Goal: Task Accomplishment & Management: Complete application form

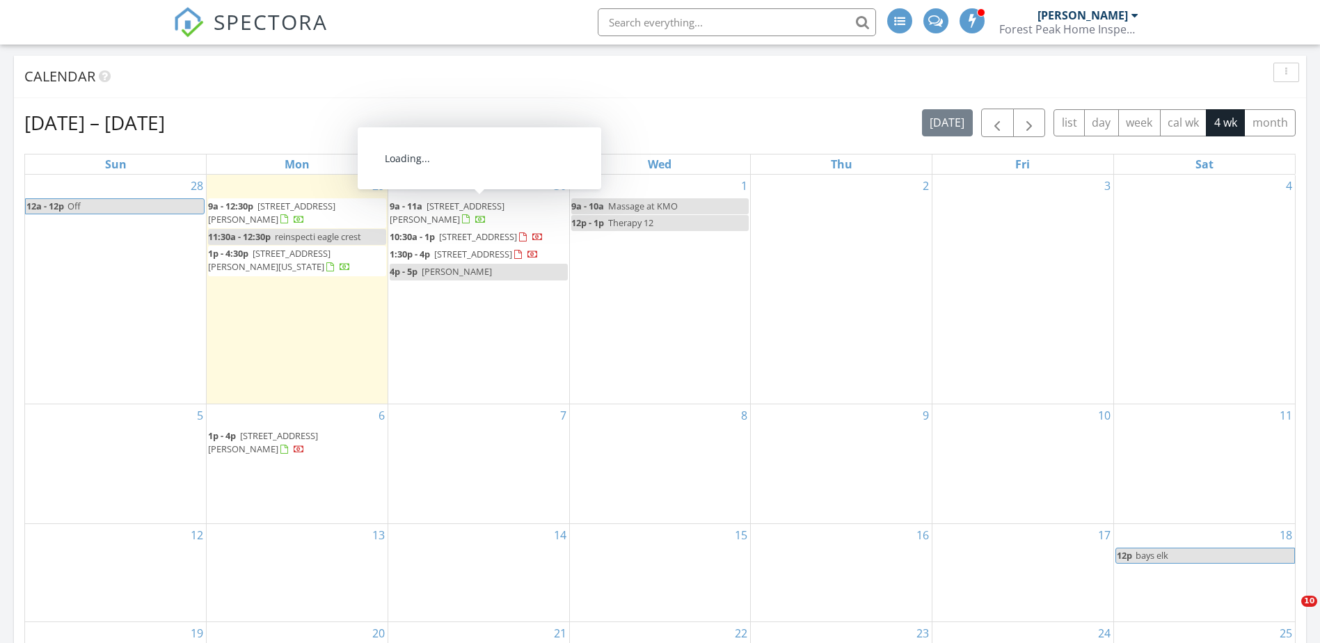
click at [459, 329] on div "30 9a - 11a [STREET_ADDRESS][PERSON_NAME] 10:30a - 1p [STREET_ADDRESS] 1:30p - …" at bounding box center [478, 290] width 181 height 230
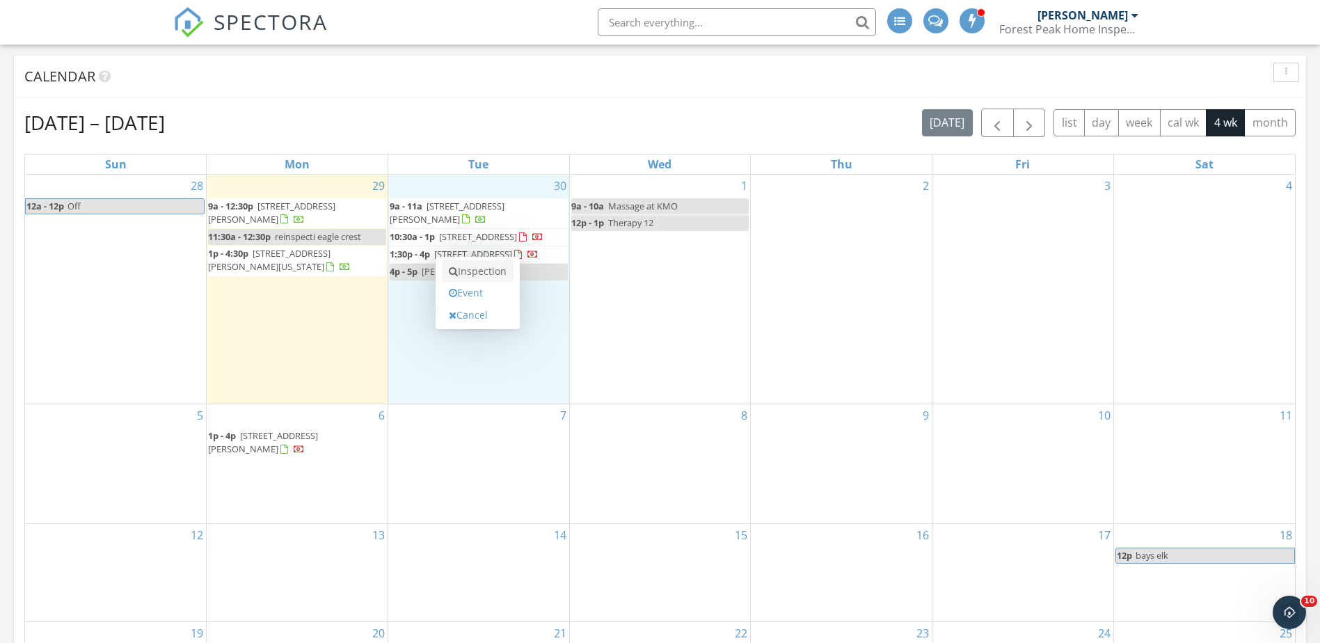
click at [490, 272] on link "Inspection" at bounding box center [478, 271] width 72 height 22
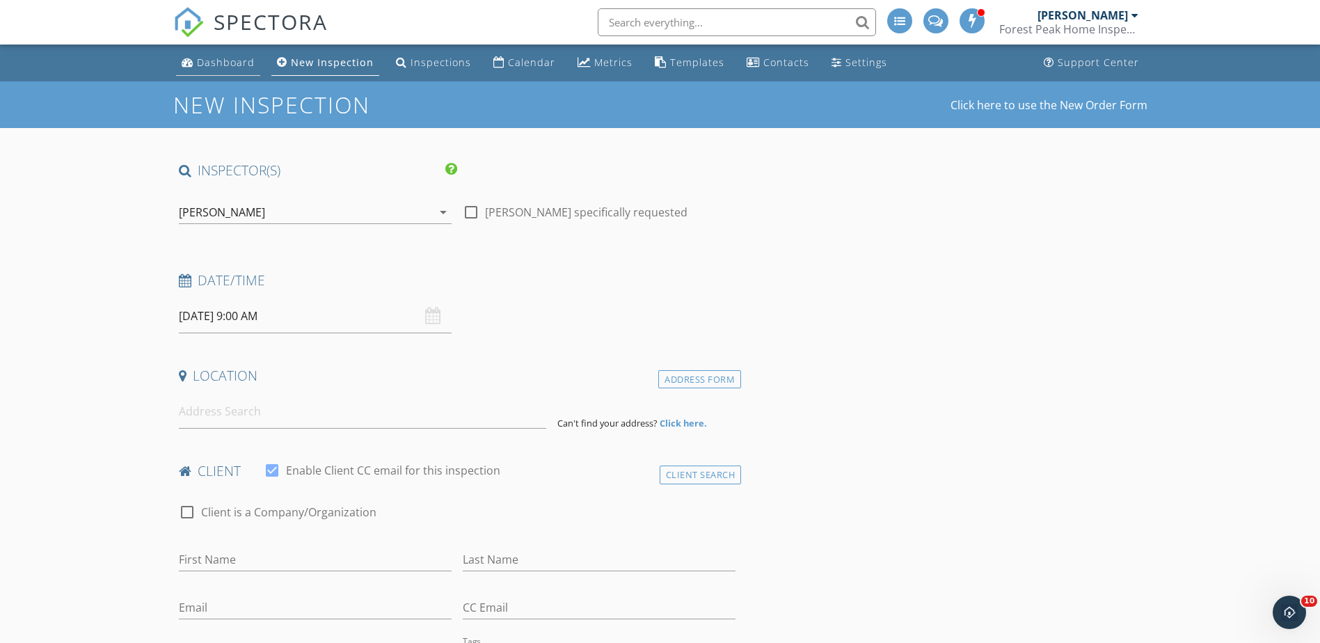
click at [225, 62] on div "Dashboard" at bounding box center [226, 62] width 58 height 13
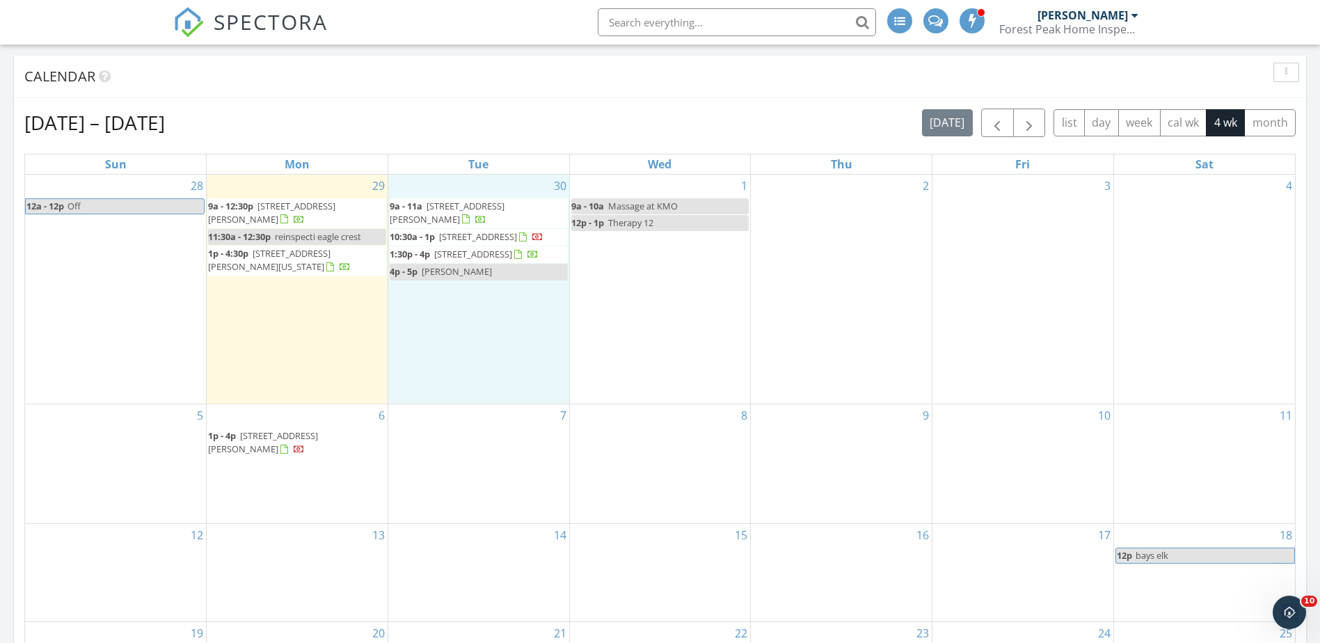
click at [459, 342] on div "30 9a - 11a [STREET_ADDRESS][PERSON_NAME] 10:30a - 1p [STREET_ADDRESS] 1:30p - …" at bounding box center [478, 290] width 181 height 230
click at [470, 287] on link "Inspection" at bounding box center [478, 284] width 72 height 22
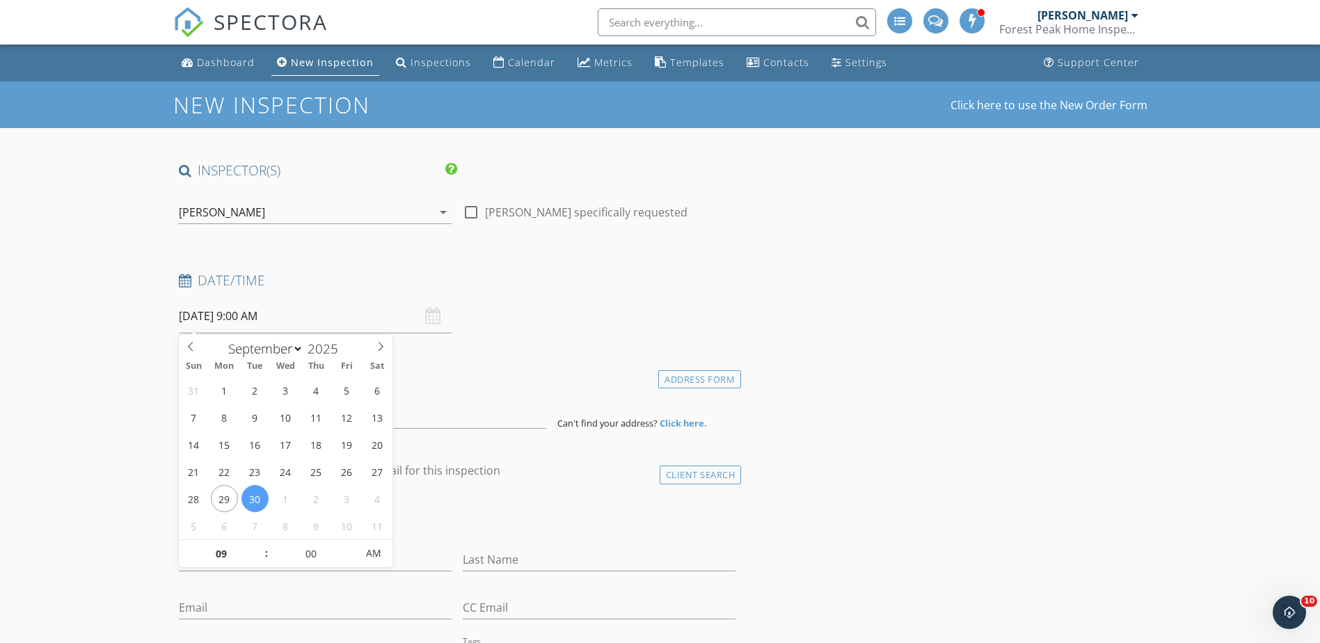
click at [264, 317] on input "09/30/2025 9:00 AM" at bounding box center [315, 316] width 273 height 34
type input "10"
type input "09/30/2025 10:00 AM"
click at [260, 546] on span at bounding box center [260, 547] width 10 height 14
type input "11"
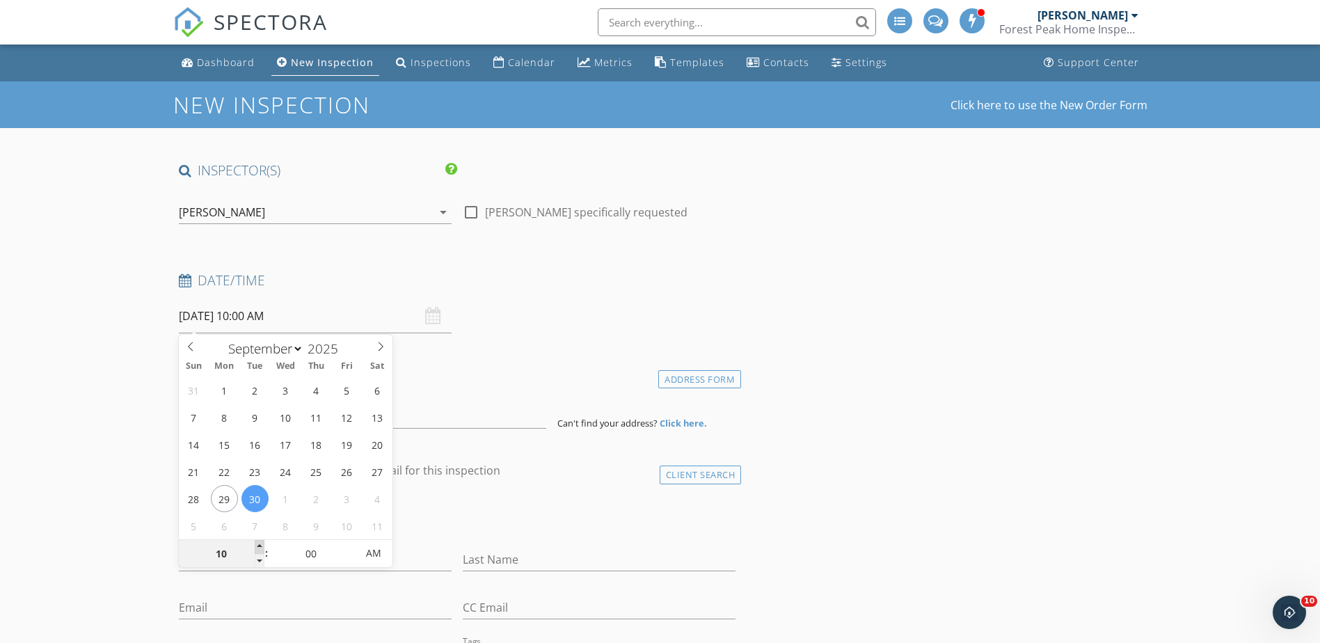
type input "09/30/2025 11:00 AM"
click at [259, 545] on span at bounding box center [260, 547] width 10 height 14
type input "12"
type input "09/30/2025 12:00 PM"
click at [259, 545] on span at bounding box center [260, 547] width 10 height 14
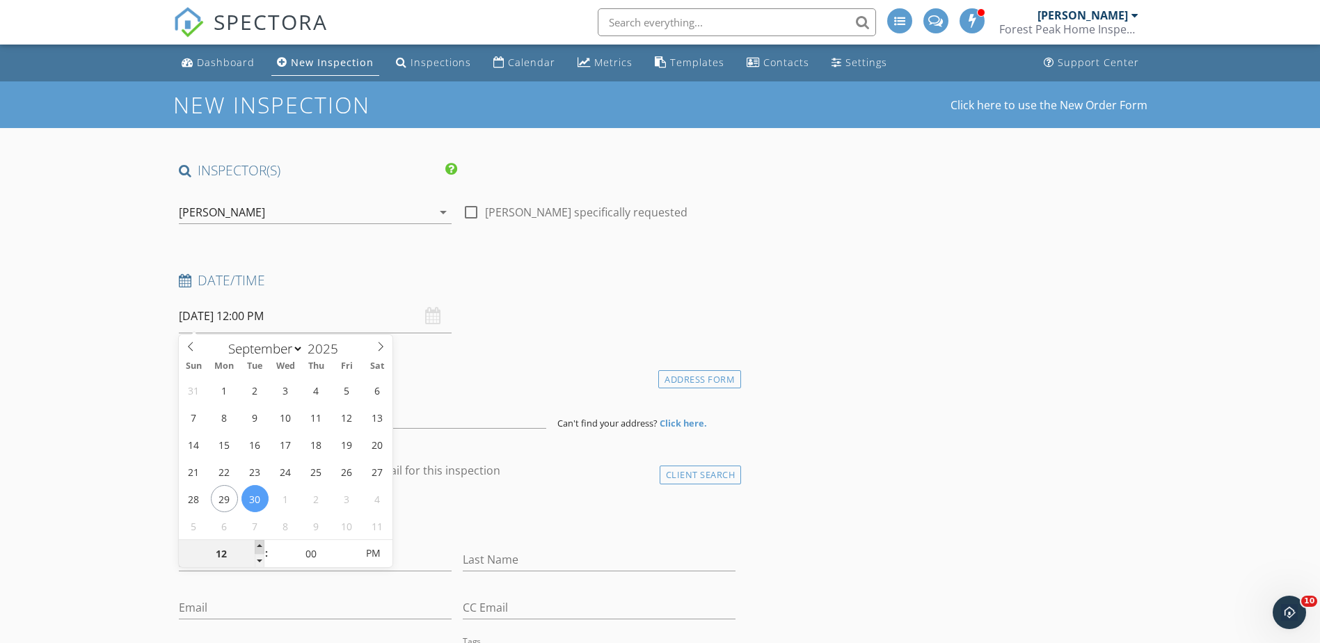
type input "01"
type input "09/30/2025 1:00 PM"
click at [259, 545] on span at bounding box center [260, 547] width 10 height 14
type input "02"
type input "09/30/2025 2:00 PM"
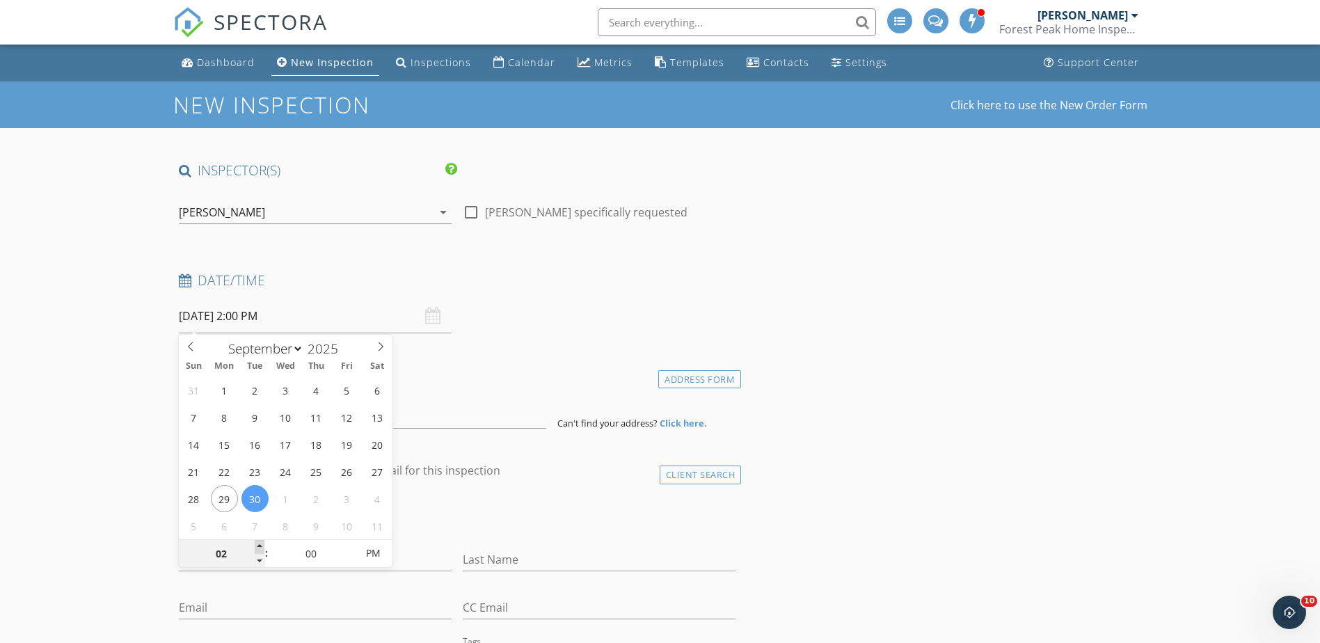
click at [259, 545] on span at bounding box center [260, 547] width 10 height 14
type input "03"
type input "09/30/2025 3:00 PM"
click at [259, 545] on span at bounding box center [260, 547] width 10 height 14
type input "04"
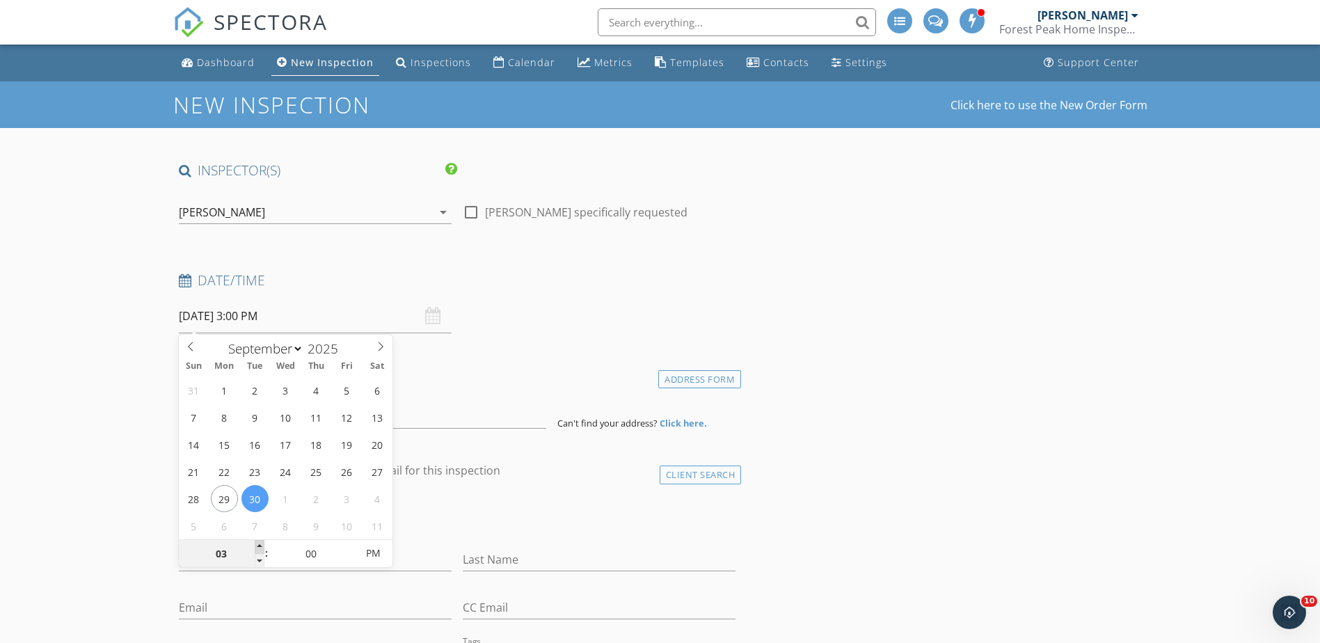
type input "[DATE] 4:00 PM"
click at [259, 545] on span at bounding box center [260, 547] width 10 height 14
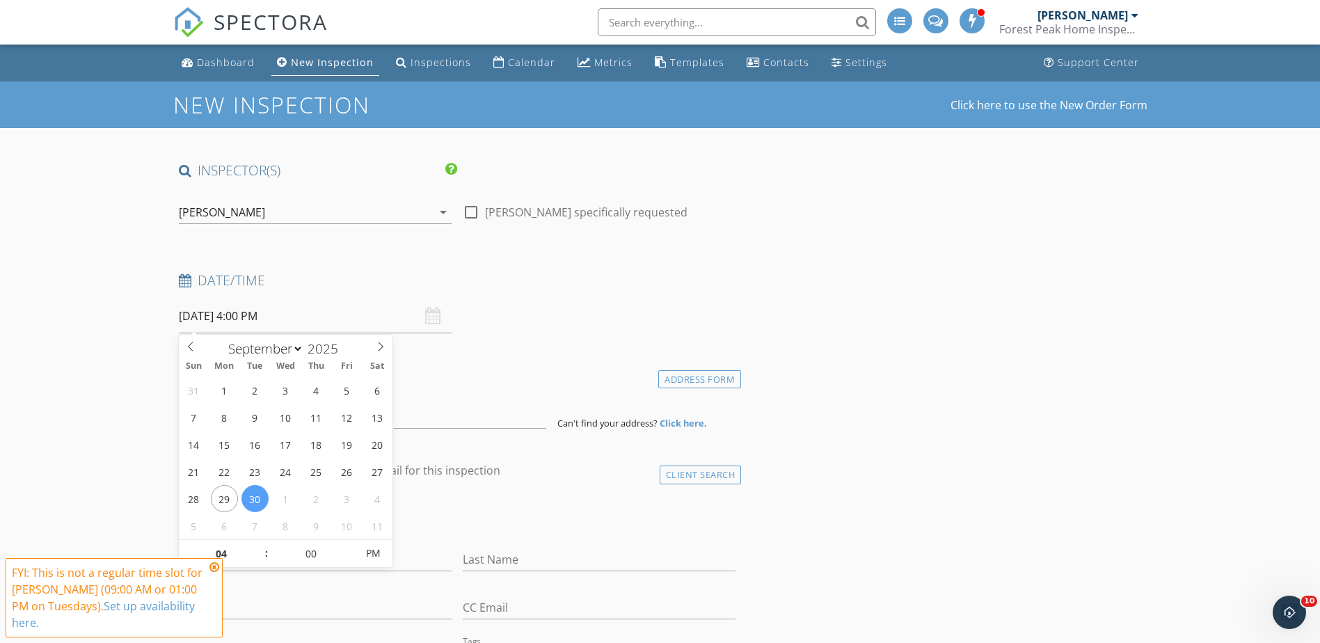
click at [432, 386] on div "Location" at bounding box center [457, 381] width 569 height 28
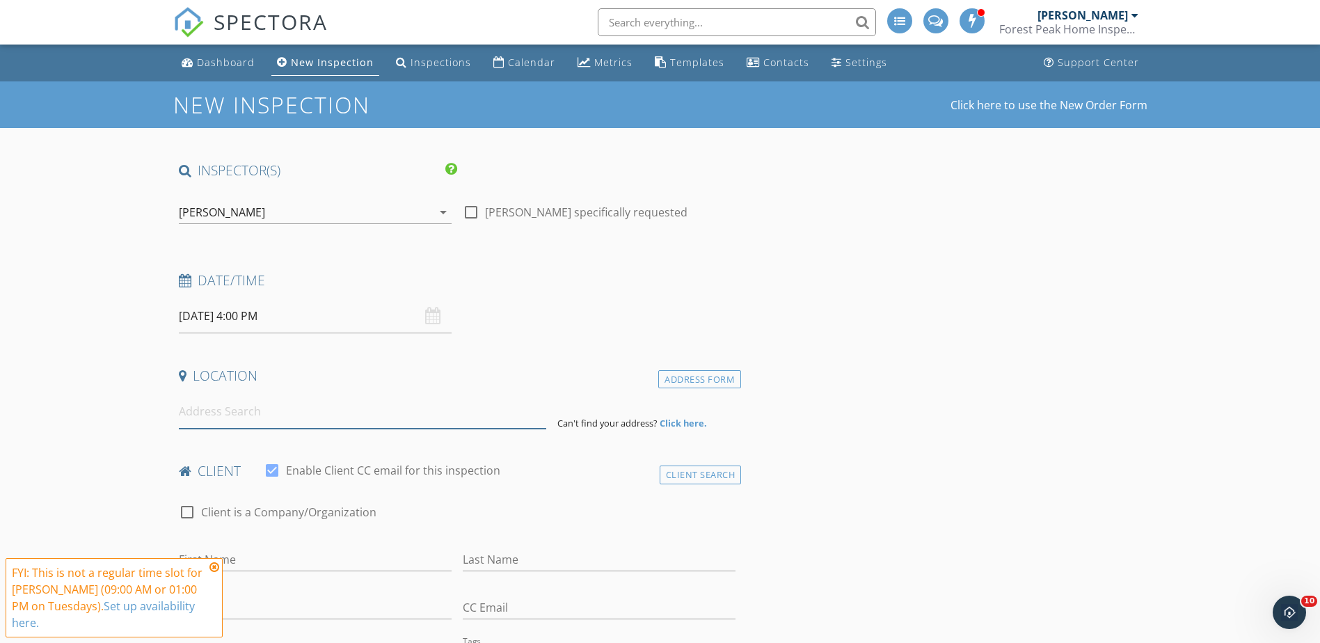
click at [256, 409] on input at bounding box center [362, 412] width 367 height 34
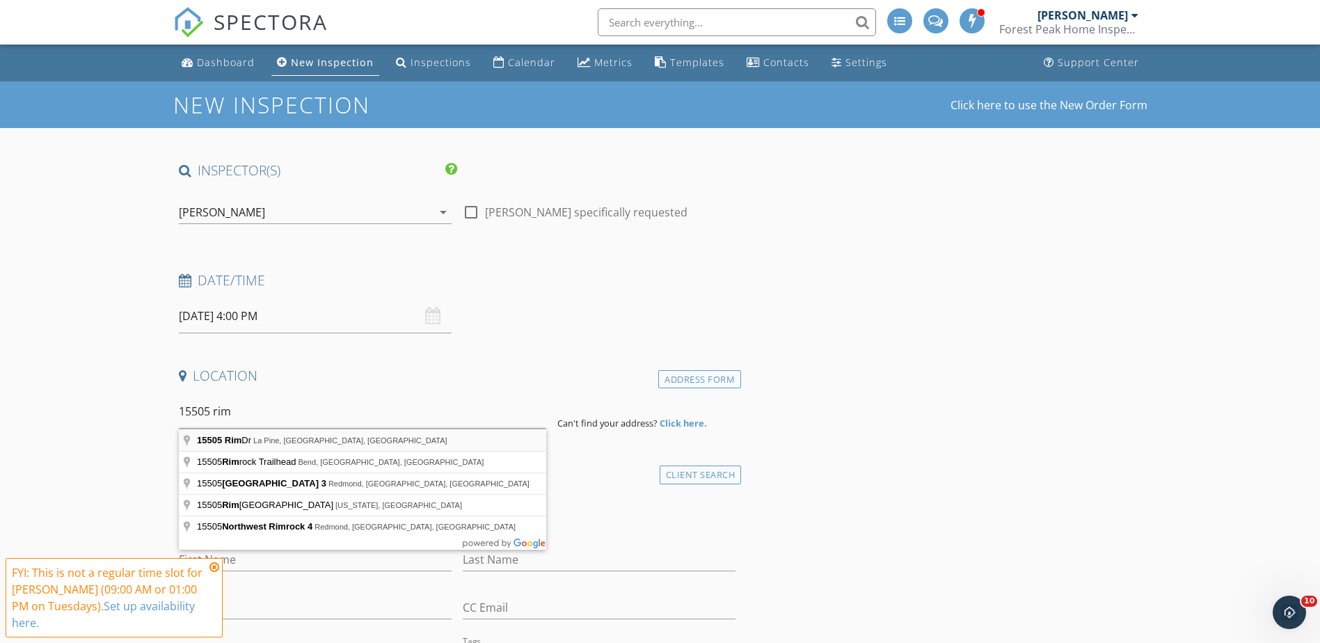
type input "15505 Rim Dr, La Pine, OR, USA"
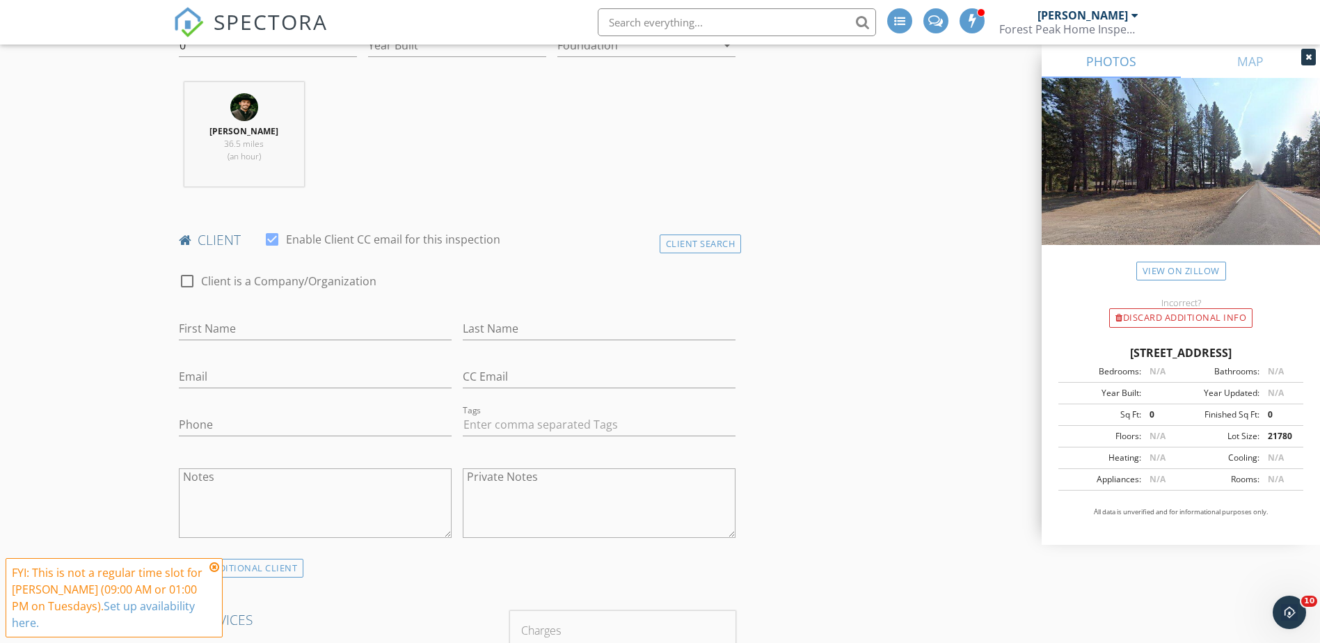
scroll to position [557, 0]
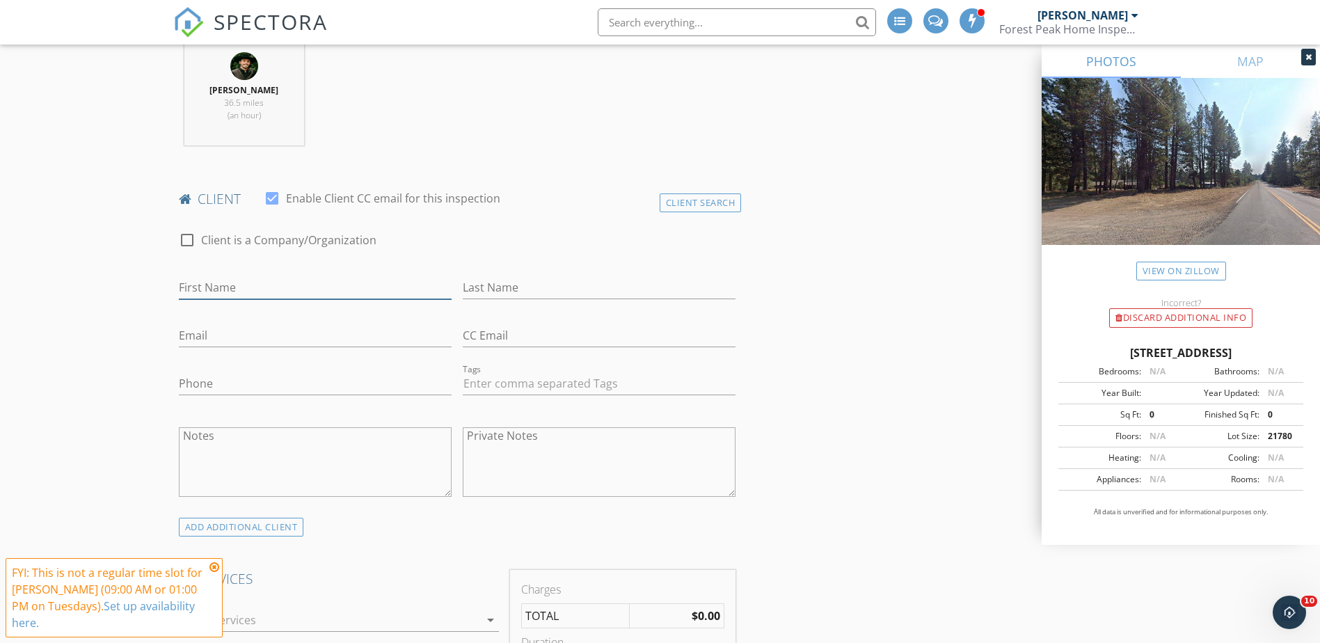
click at [253, 286] on input "First Name" at bounding box center [315, 287] width 273 height 23
type input "Scott"
click at [486, 289] on input "Last Name" at bounding box center [599, 287] width 273 height 23
type input "Goodwin"
click at [339, 333] on input "Email" at bounding box center [315, 335] width 273 height 23
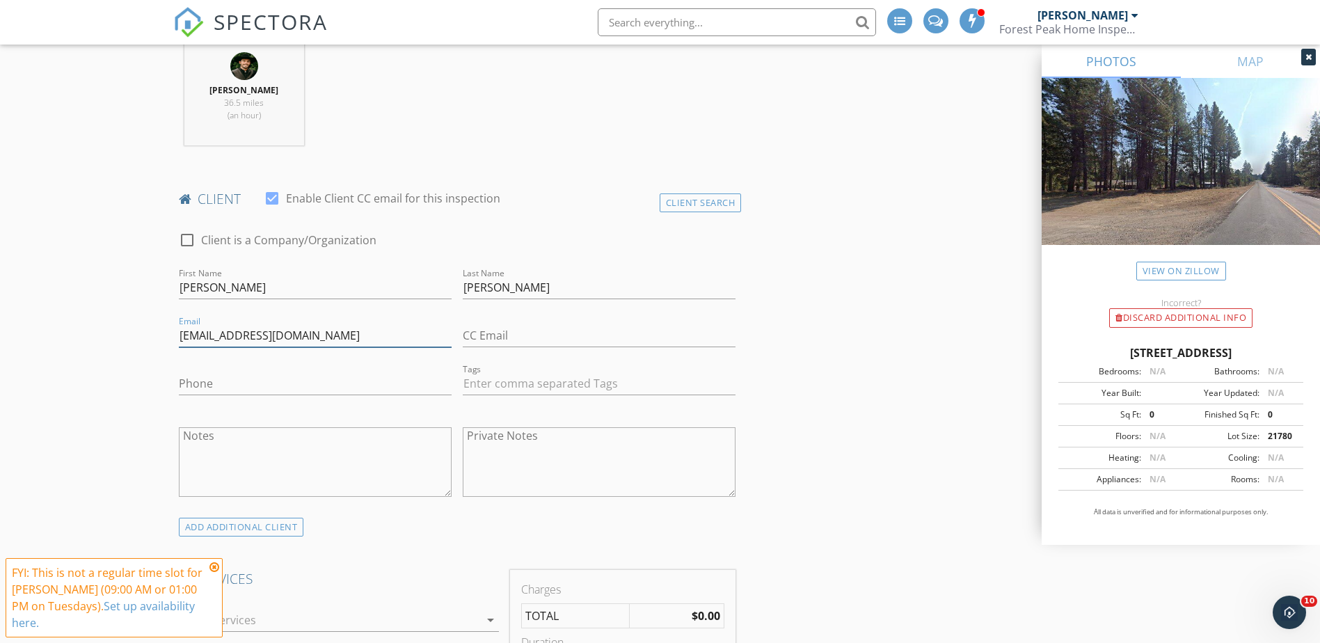
type input "[EMAIL_ADDRESS][DOMAIN_NAME]"
click at [267, 389] on input "Phone" at bounding box center [315, 383] width 273 height 23
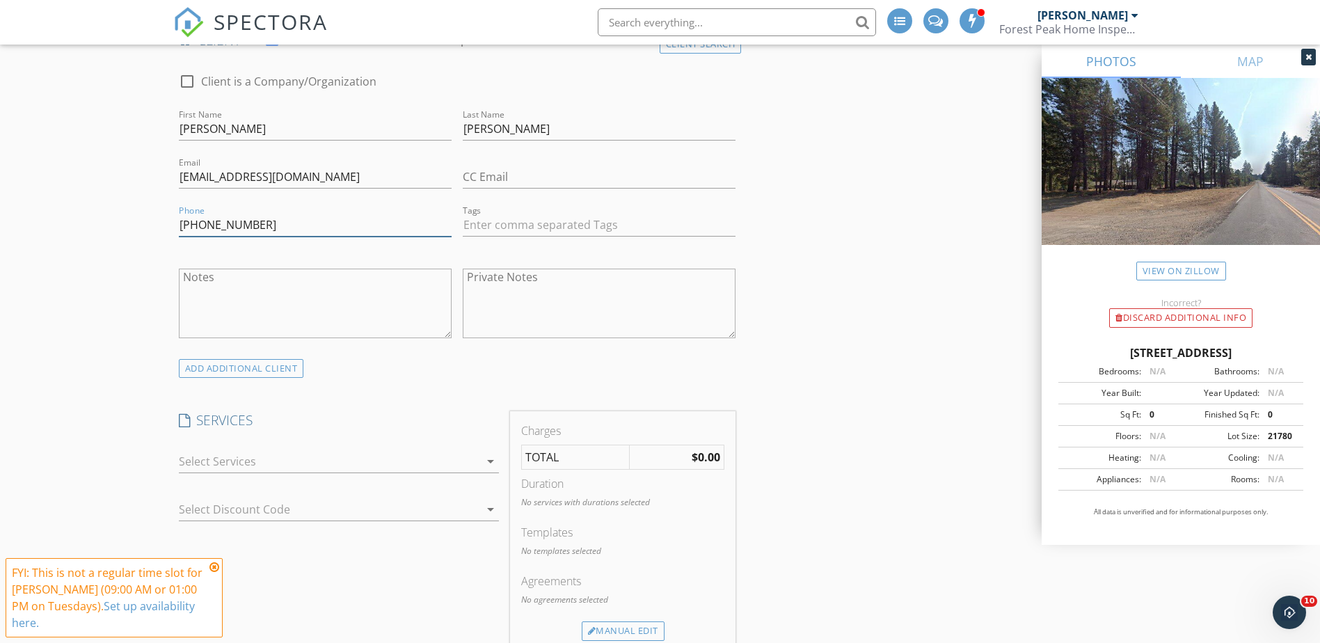
scroll to position [742, 0]
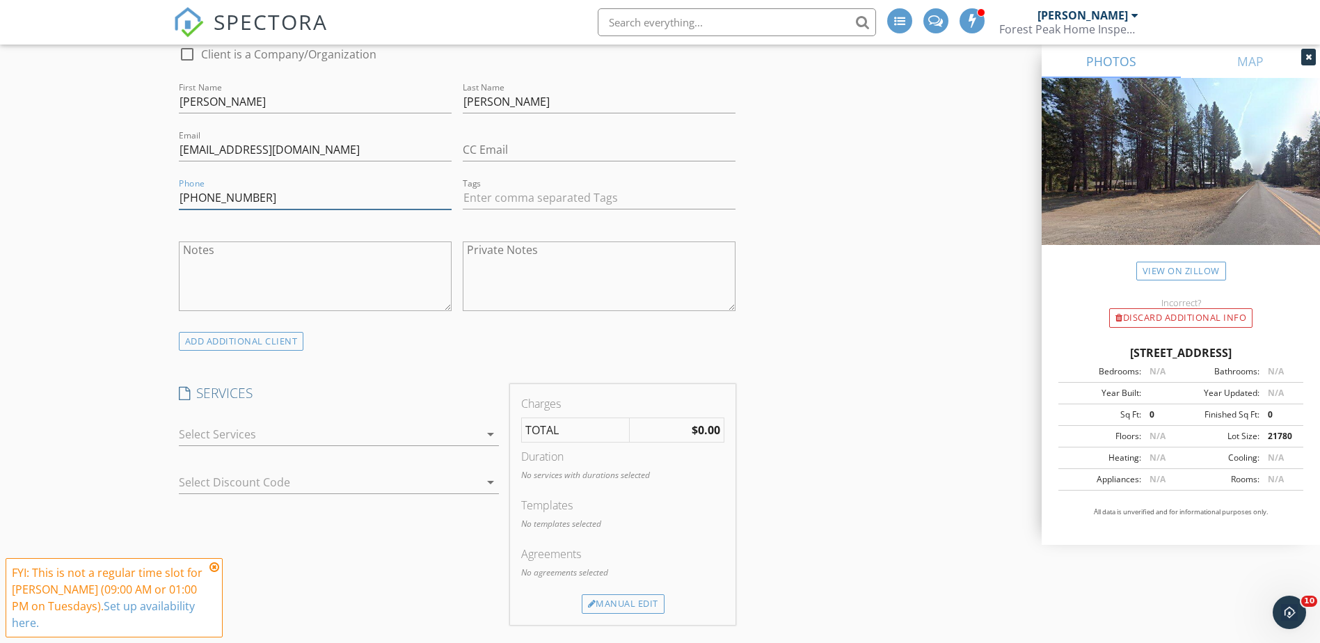
type input "[PHONE_NUMBER]"
click at [292, 438] on div at bounding box center [329, 434] width 301 height 22
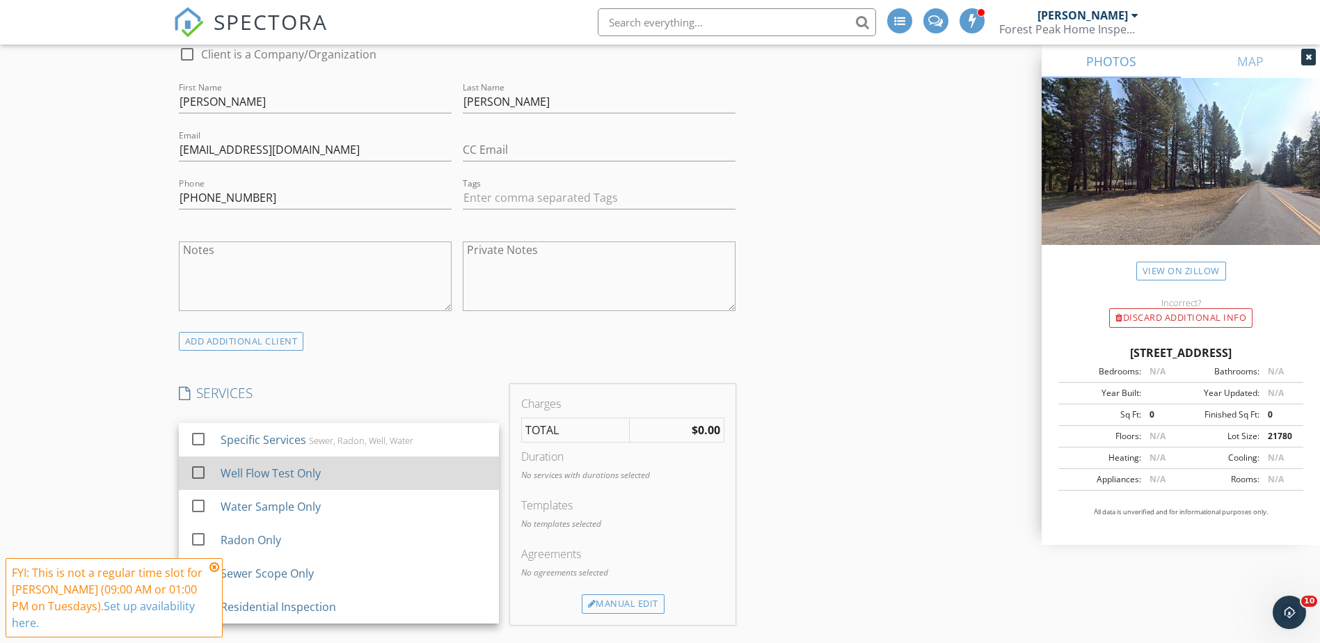
click at [312, 478] on div "Well Flow Test Only" at bounding box center [270, 473] width 100 height 17
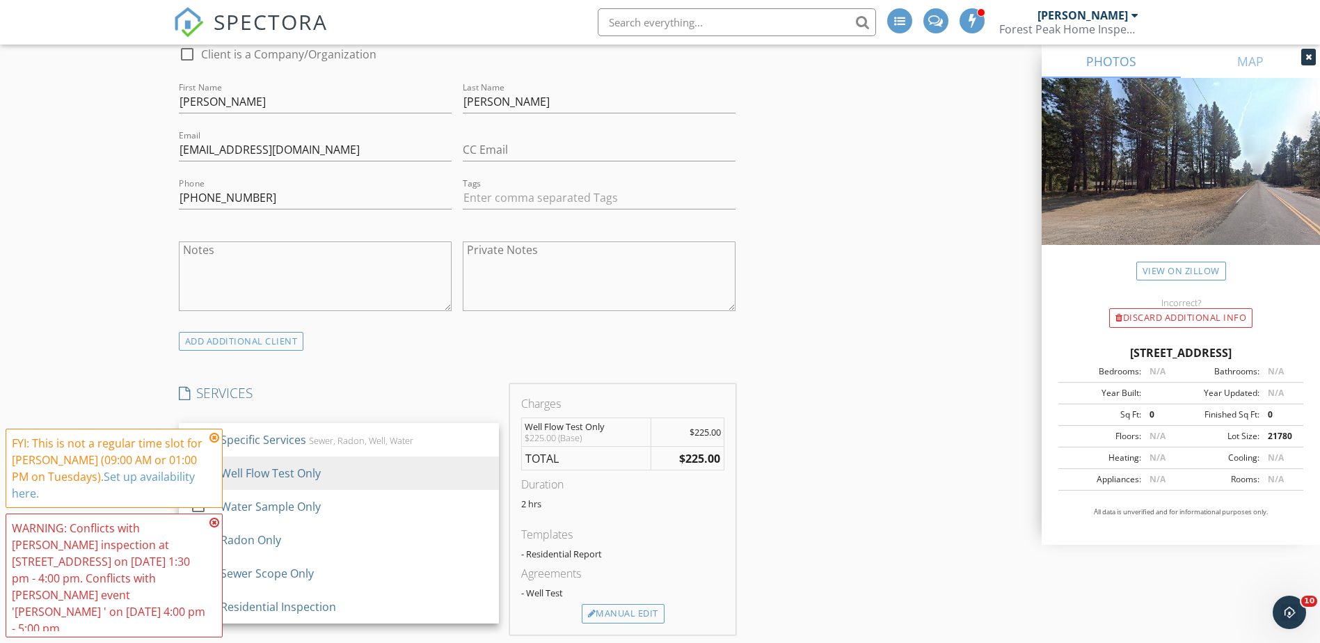
click at [86, 361] on div "New Inspection Click here to use the New Order Form INSPECTOR(S) check_box Dyla…" at bounding box center [660, 613] width 1320 height 2549
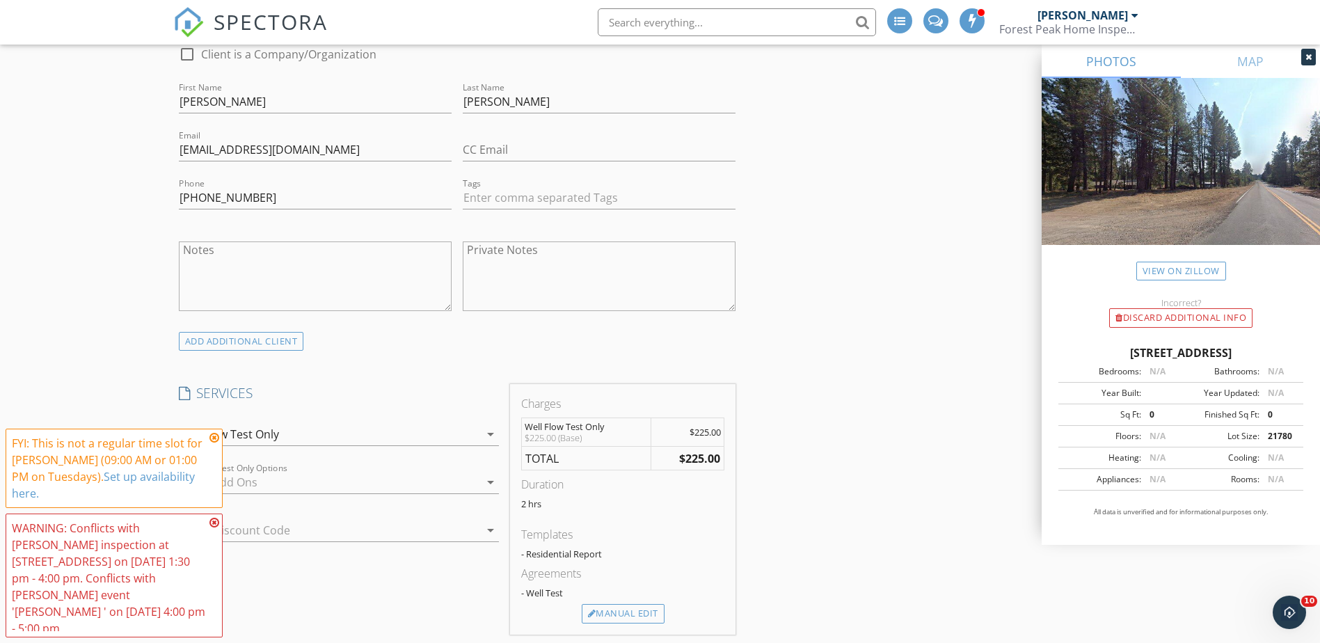
click at [214, 443] on icon at bounding box center [214, 437] width 10 height 11
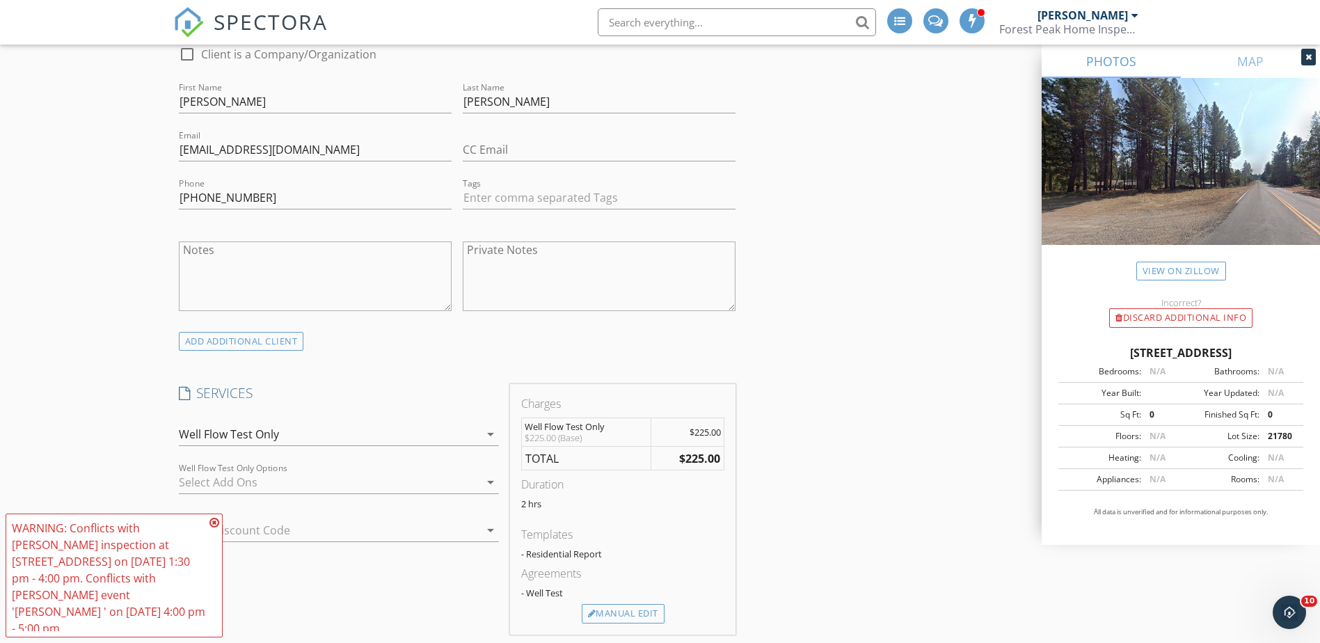
click at [216, 528] on icon at bounding box center [214, 522] width 10 height 11
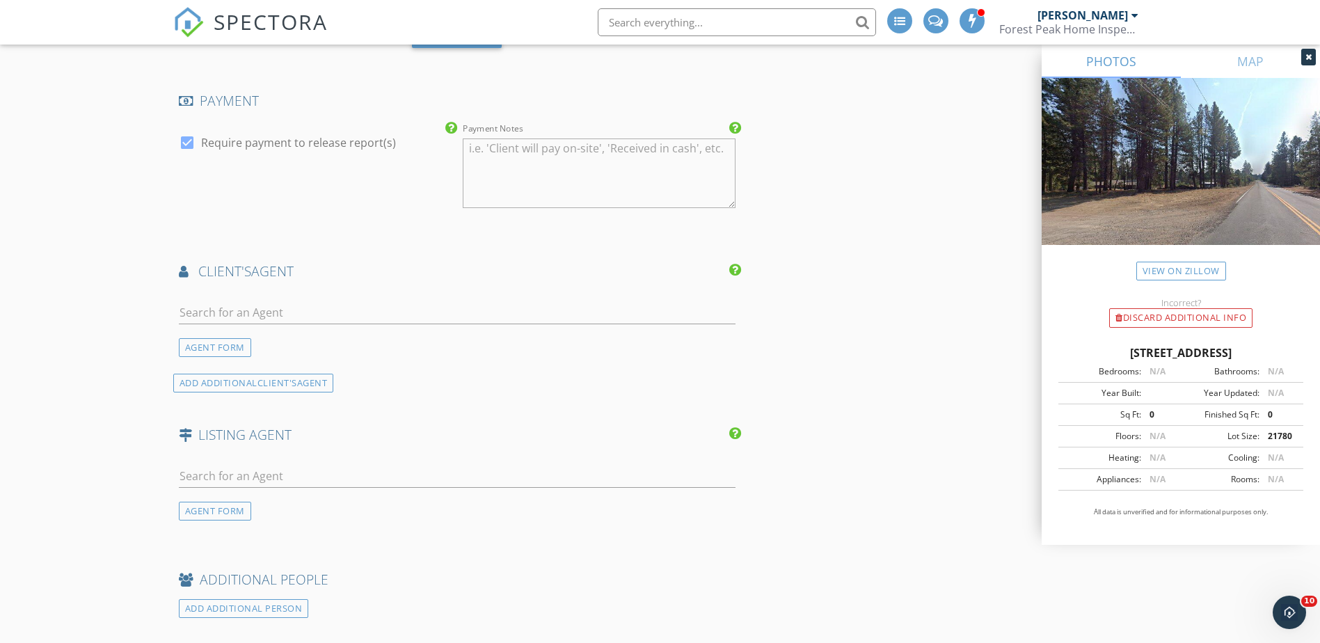
scroll to position [1484, 0]
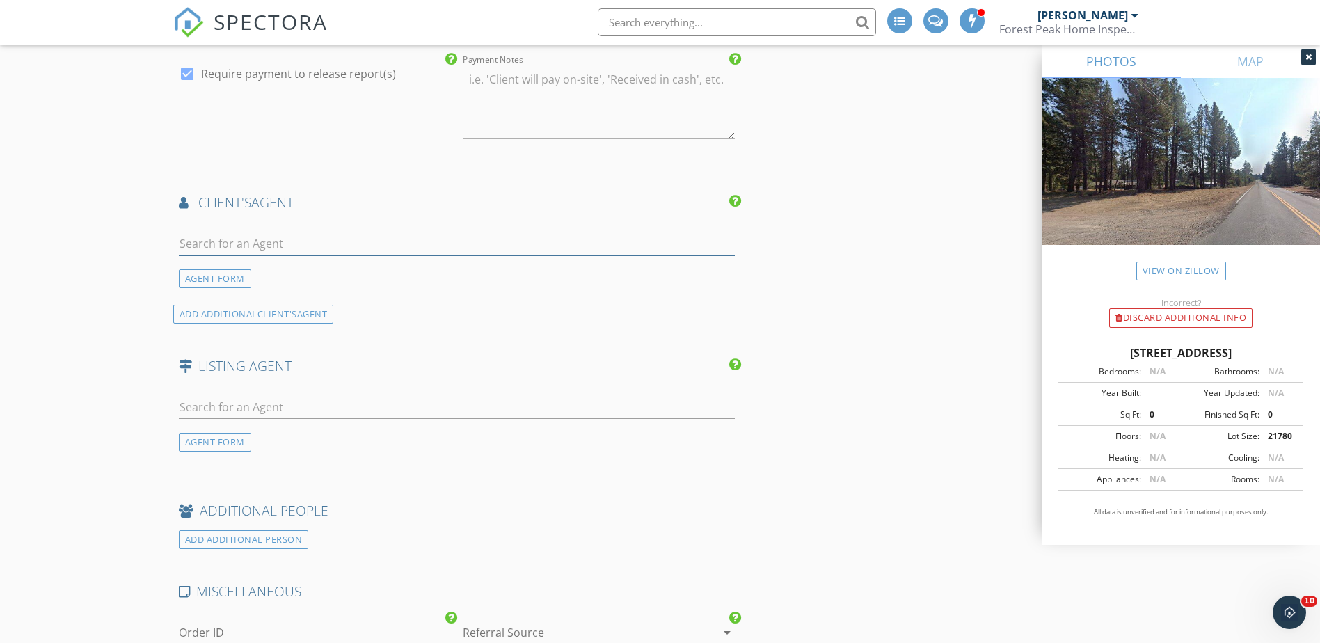
click at [282, 246] on input "text" at bounding box center [457, 243] width 557 height 23
type input "mike du"
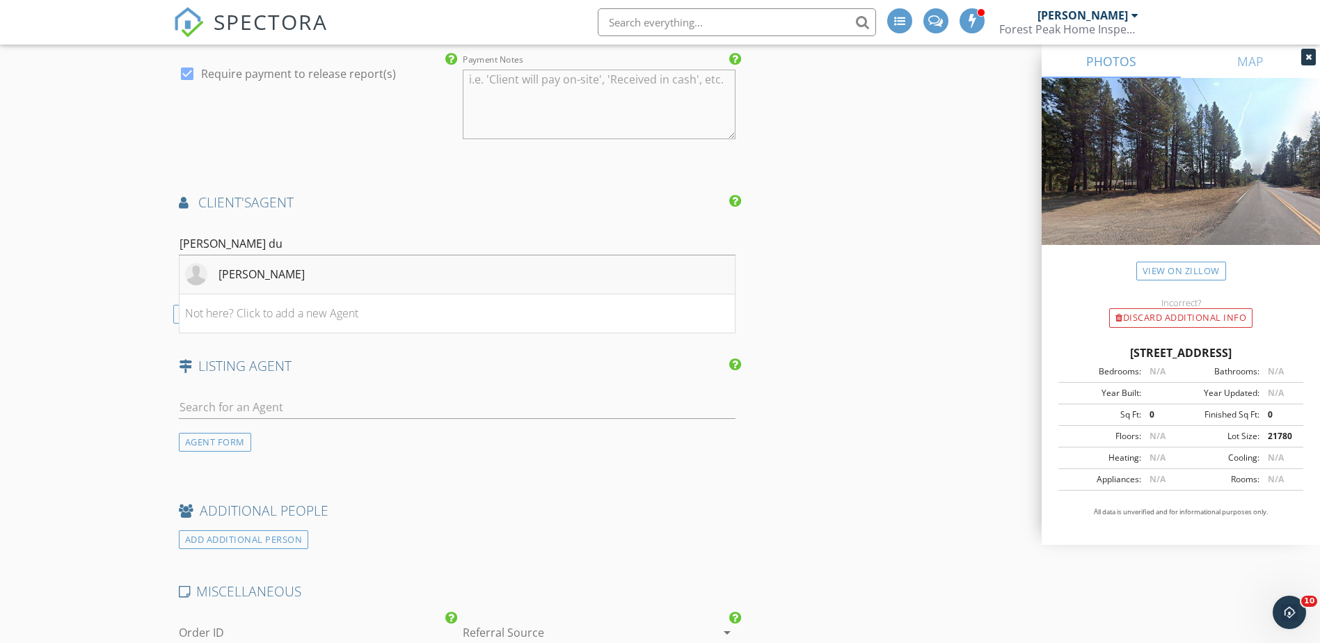
click at [292, 269] on li "[PERSON_NAME]" at bounding box center [458, 274] width 556 height 39
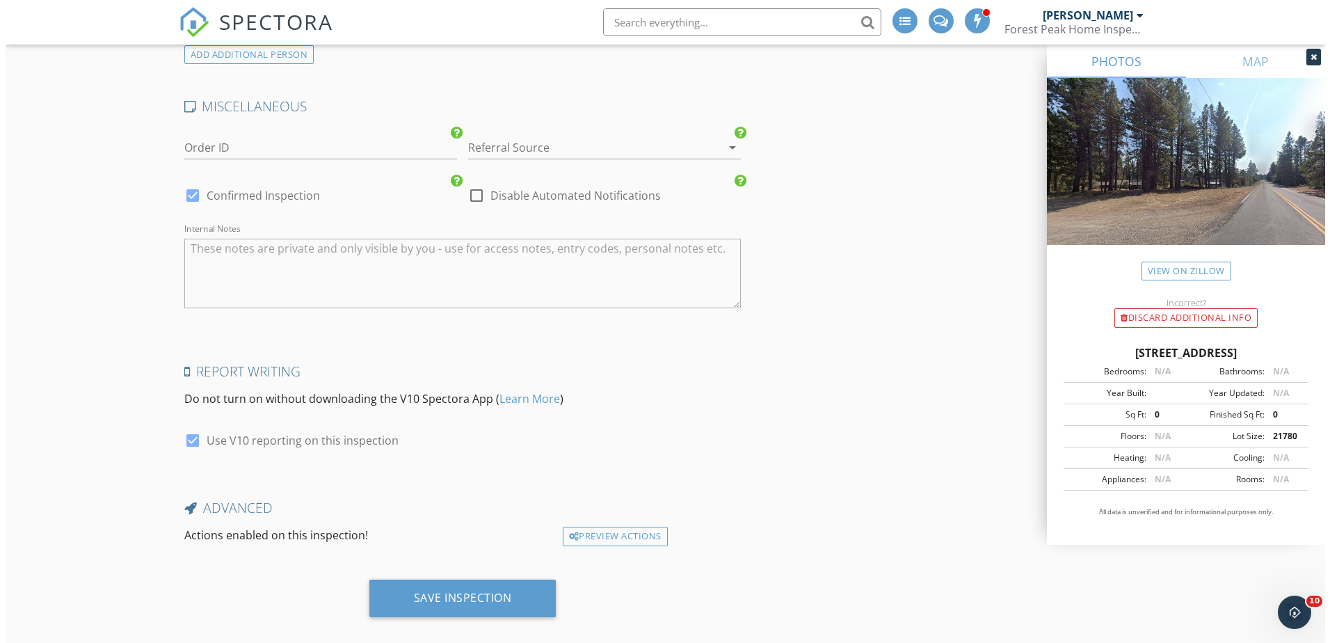
scroll to position [2252, 0]
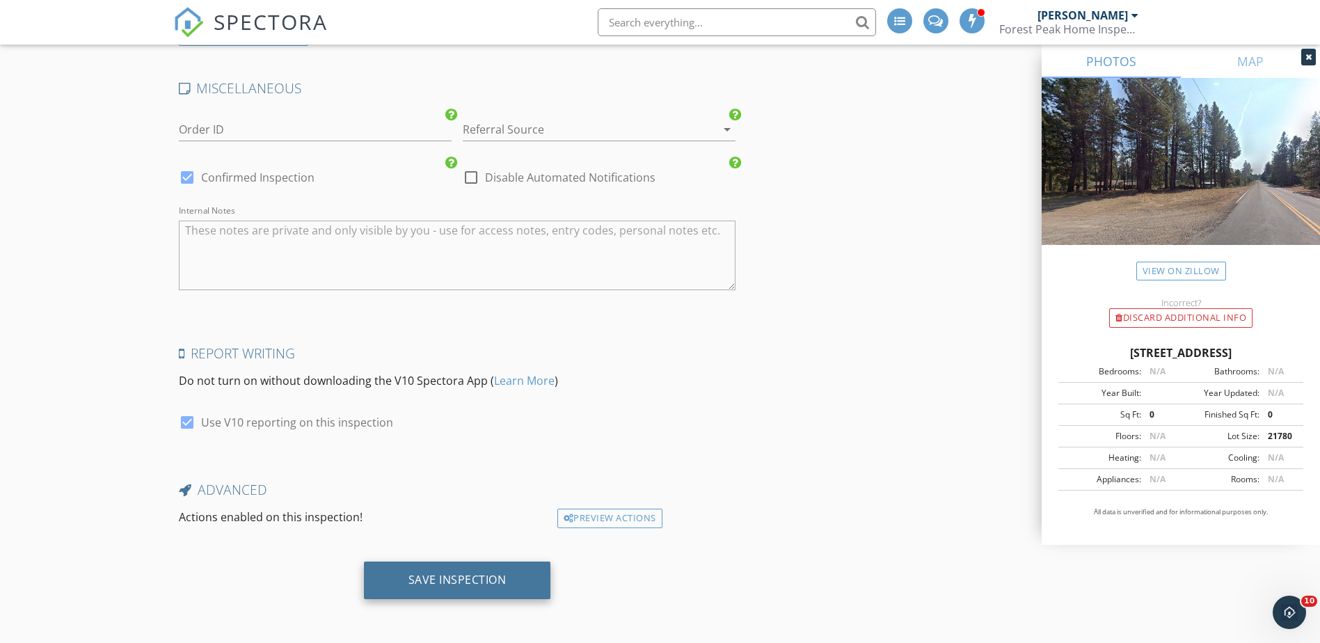
click at [436, 571] on div "Save Inspection" at bounding box center [457, 581] width 187 height 38
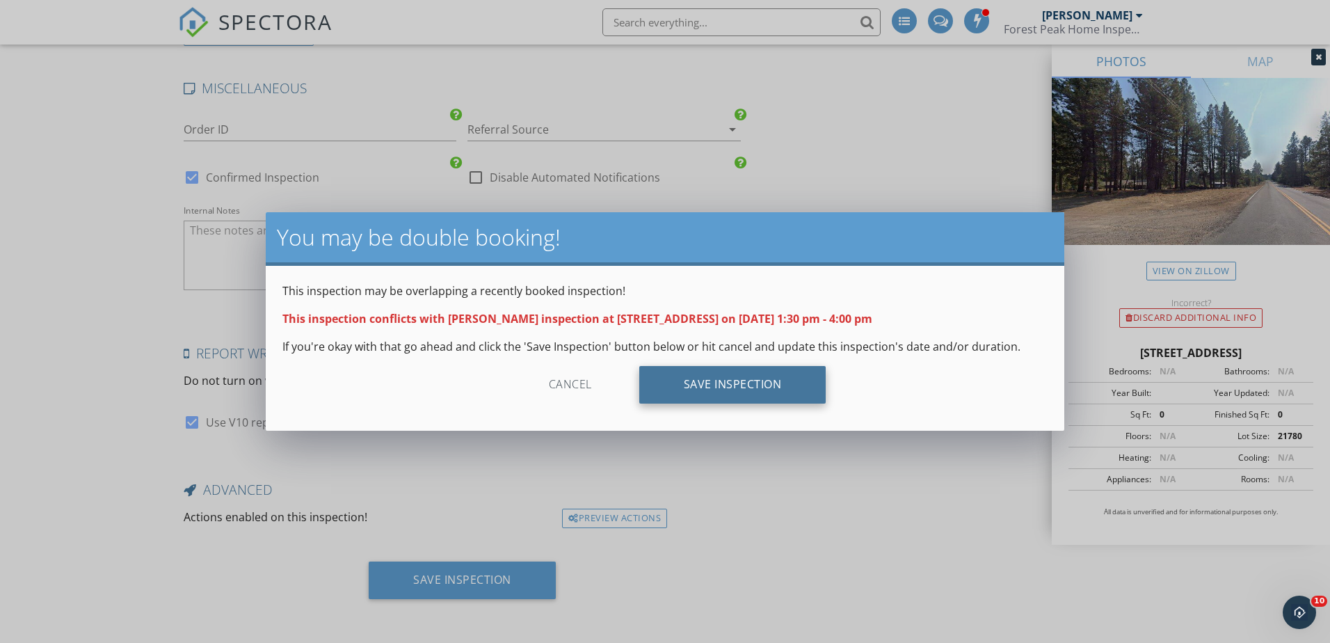
click at [732, 386] on div "Save Inspection" at bounding box center [732, 385] width 187 height 38
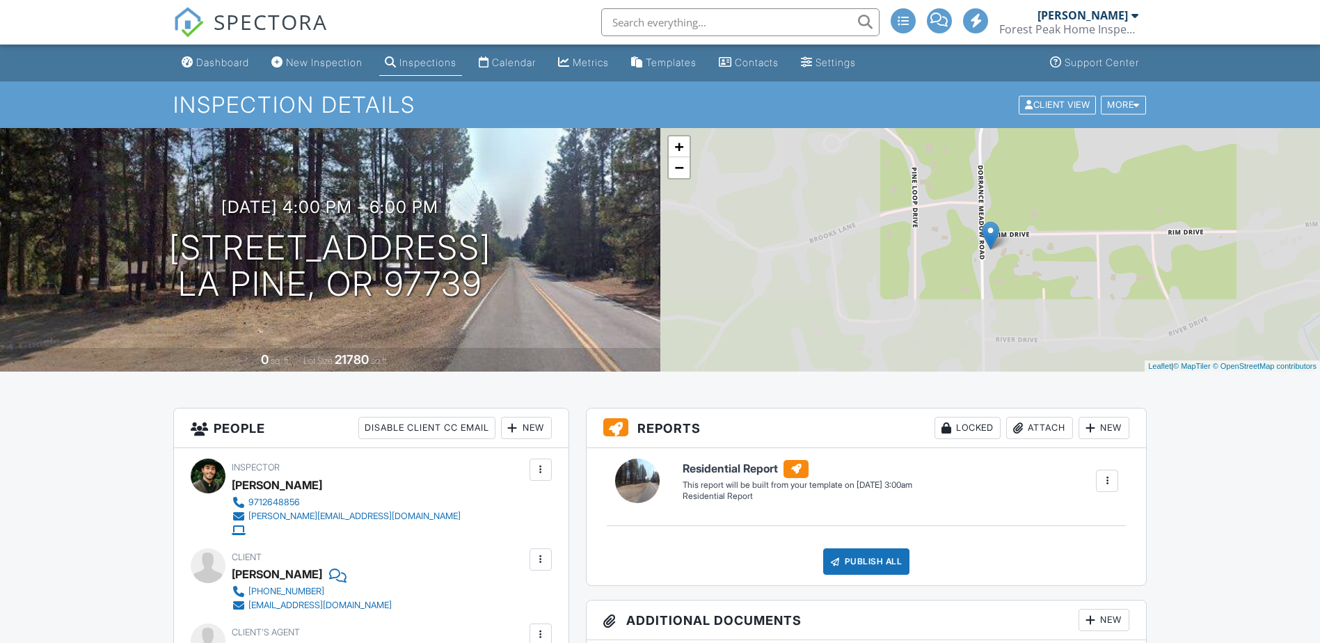
click at [228, 64] on div "Dashboard" at bounding box center [222, 62] width 53 height 12
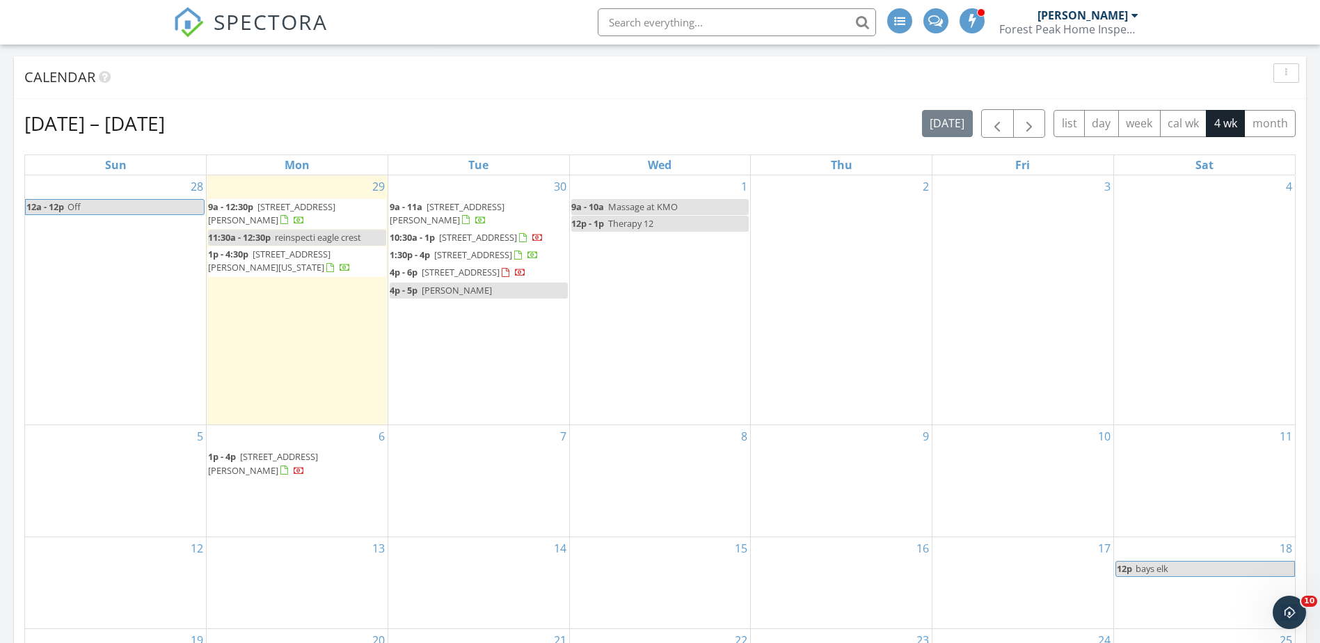
scroll to position [582, 0]
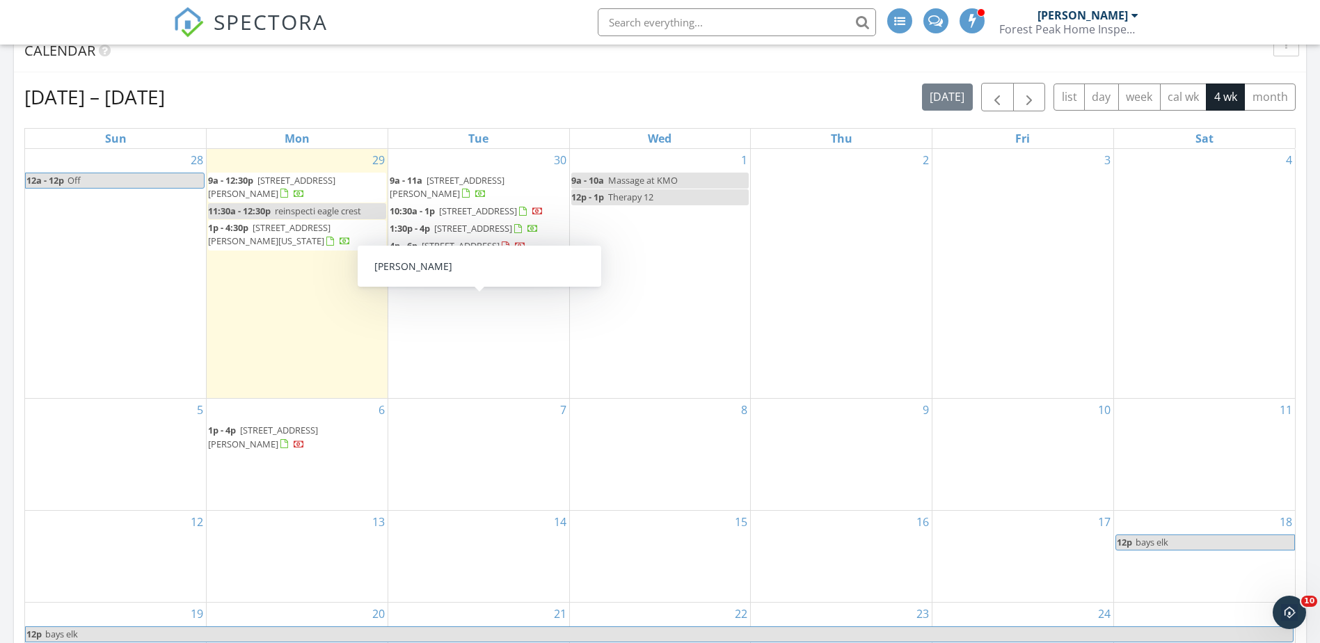
click at [472, 272] on link "4p - 5p [PERSON_NAME]" at bounding box center [479, 264] width 178 height 16
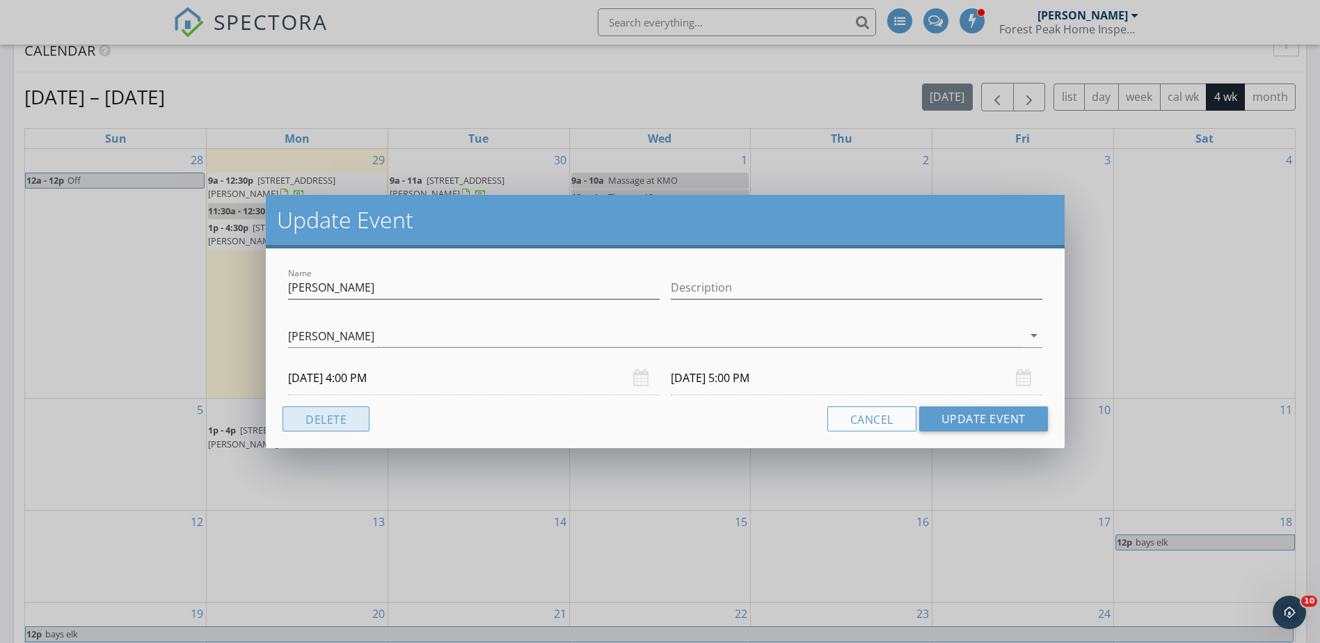
click at [333, 413] on button "Delete" at bounding box center [326, 418] width 87 height 25
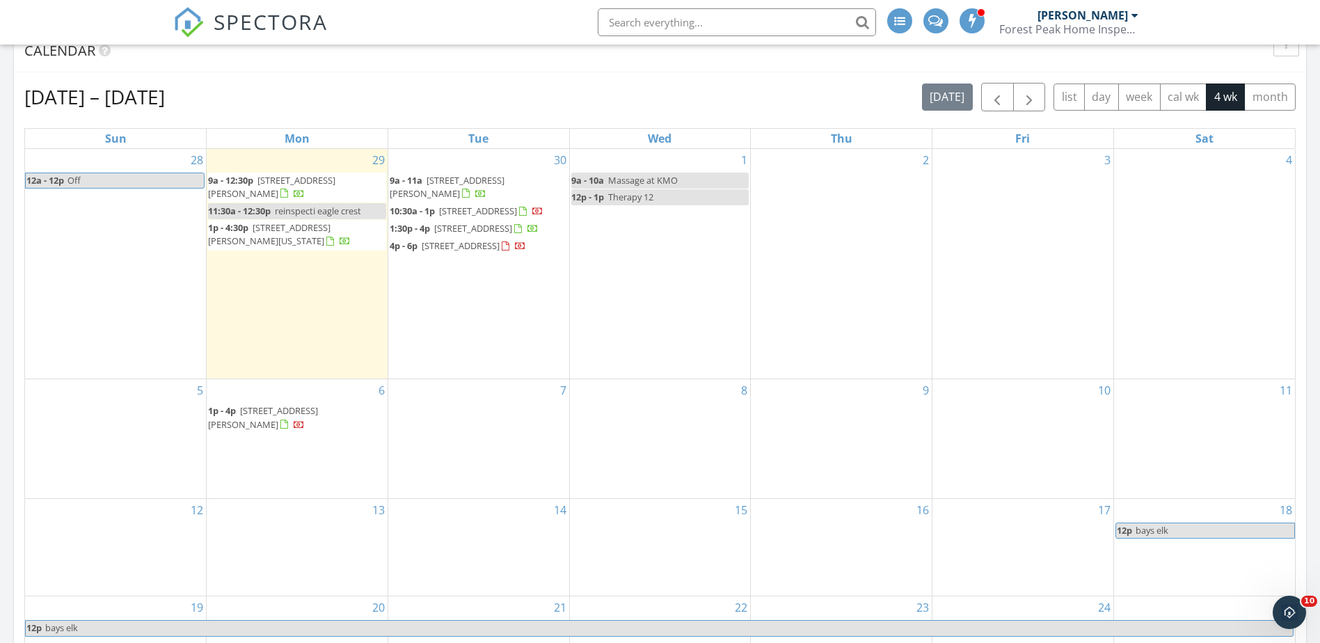
click at [1104, 29] on div "Forest Peak Home Inspections" at bounding box center [1068, 29] width 139 height 14
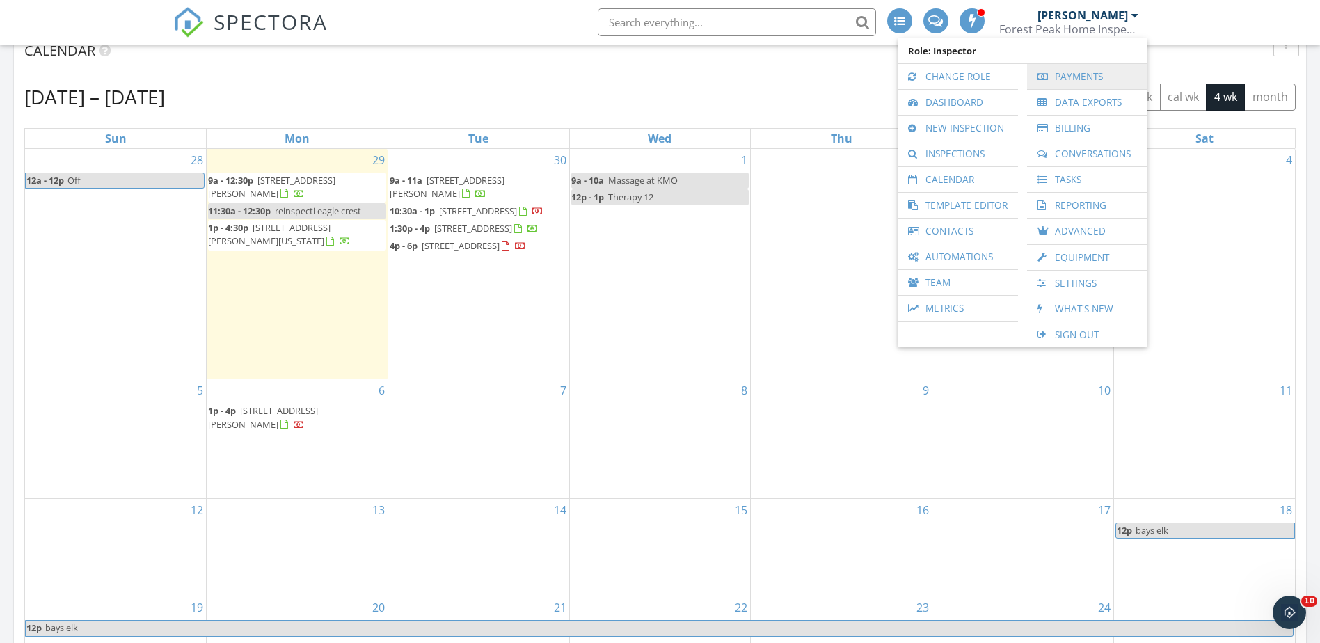
click at [1095, 74] on link "Payments" at bounding box center [1087, 76] width 106 height 25
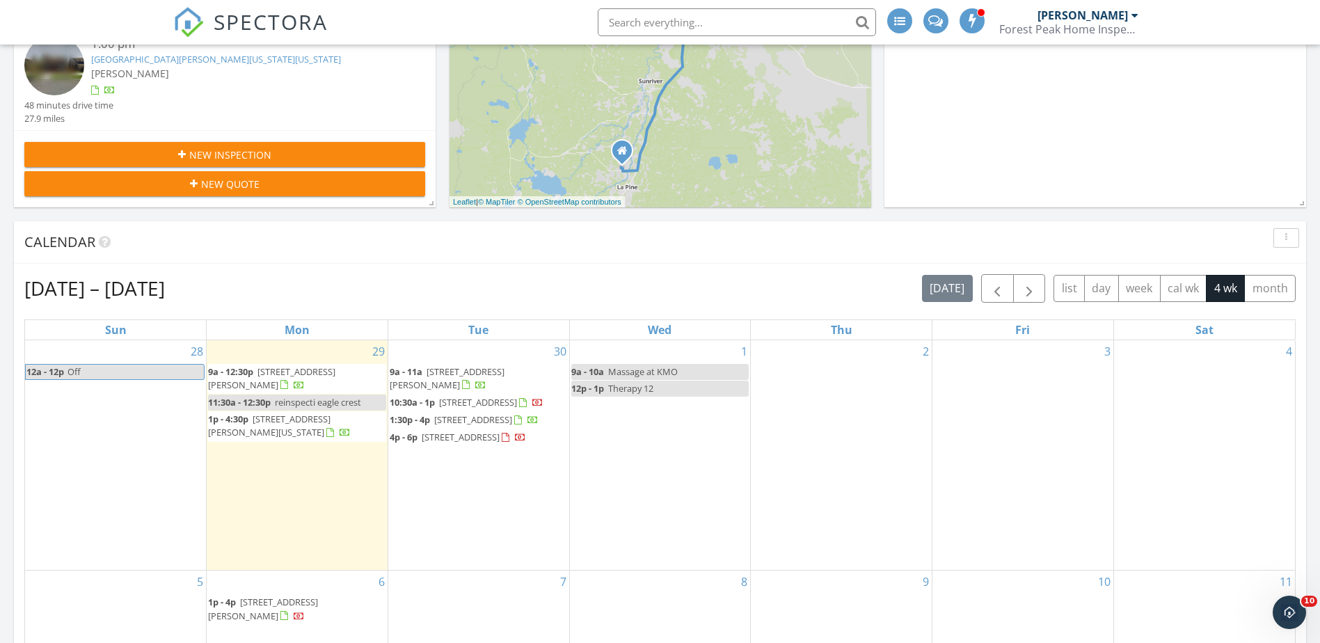
scroll to position [557, 0]
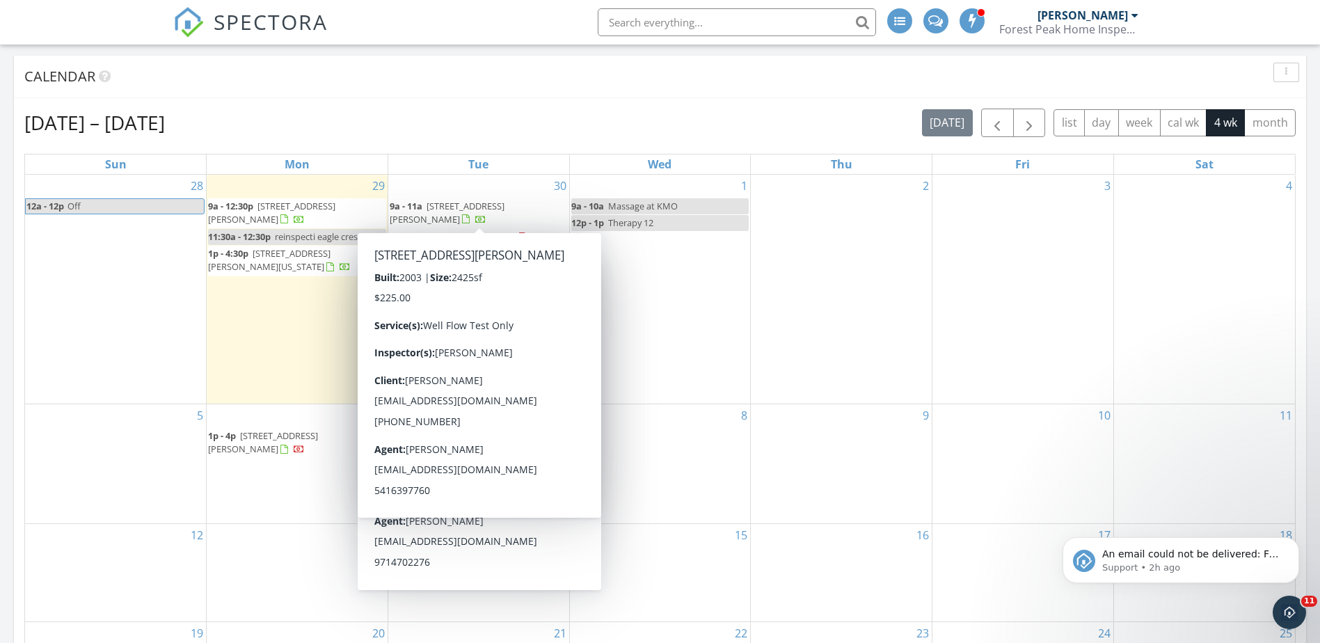
scroll to position [1601, 1342]
